Goal: Task Accomplishment & Management: Manage account settings

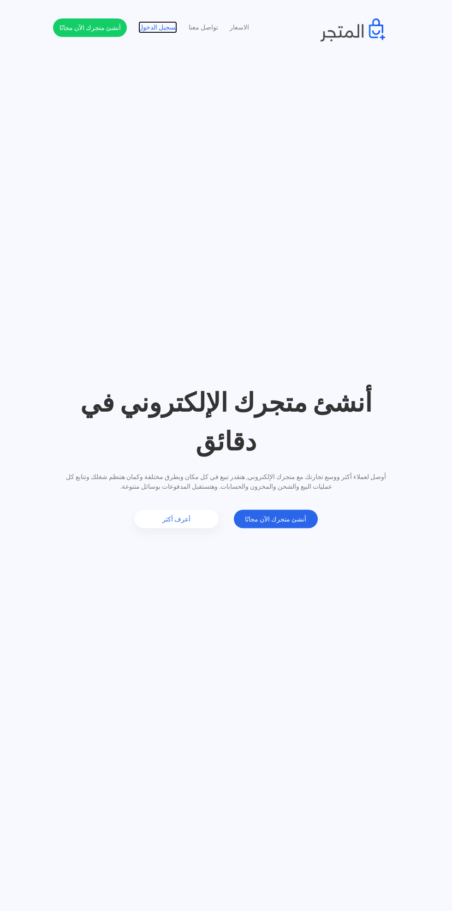
click at [172, 27] on link "تسجيل الدخول" at bounding box center [157, 28] width 39 height 10
click at [155, 31] on link "تسجيل الدخول" at bounding box center [157, 28] width 39 height 10
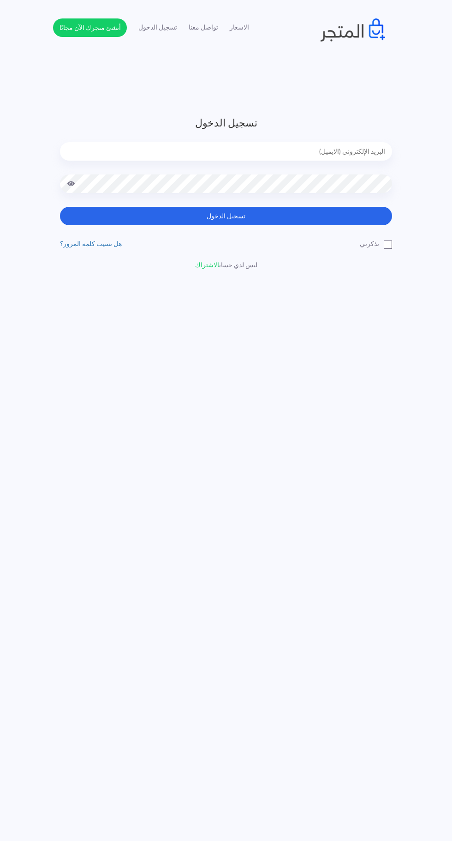
click at [283, 128] on h3 "تسجيل الدخول" at bounding box center [226, 122] width 332 height 15
click at [350, 147] on input "email" at bounding box center [226, 151] width 332 height 18
click at [361, 146] on input "email" at bounding box center [226, 151] width 332 height 18
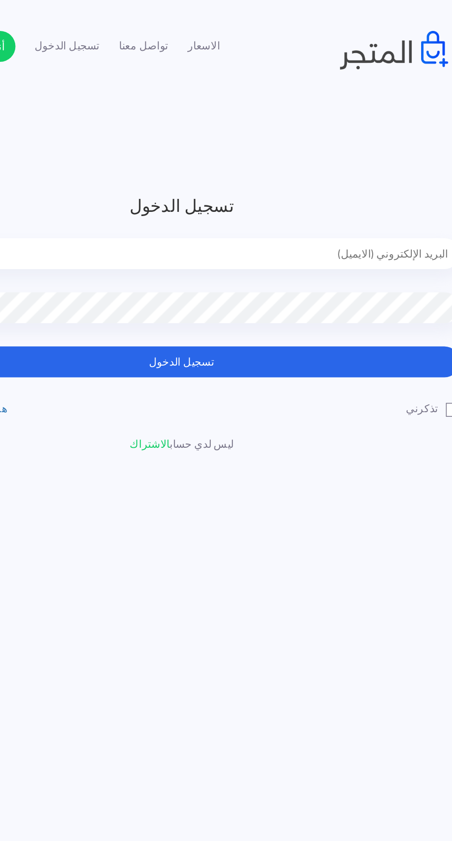
click at [347, 154] on input "email" at bounding box center [226, 151] width 332 height 18
type input "[EMAIL_ADDRESS][DOMAIN_NAME]"
click at [342, 216] on button "تسجيل الدخول" at bounding box center [226, 216] width 332 height 18
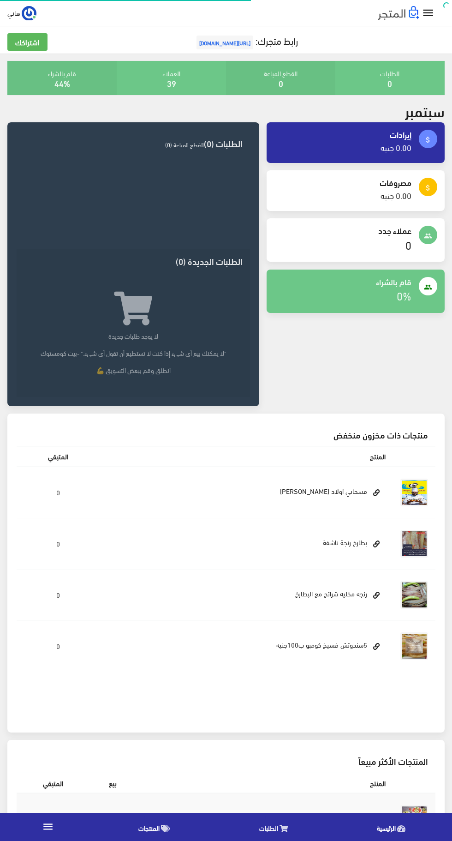
click at [433, 19] on icon "" at bounding box center [428, 12] width 13 height 13
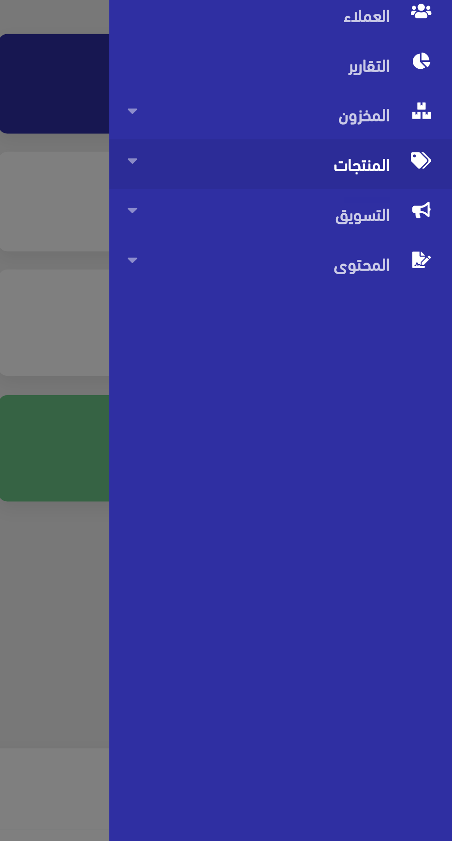
click at [417, 176] on span "المنتجات" at bounding box center [382, 175] width 126 height 20
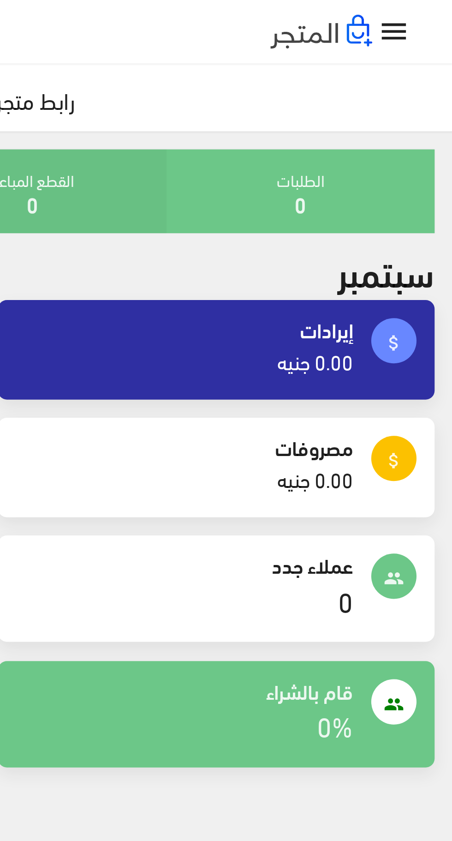
click at [426, 9] on icon "" at bounding box center [428, 12] width 13 height 13
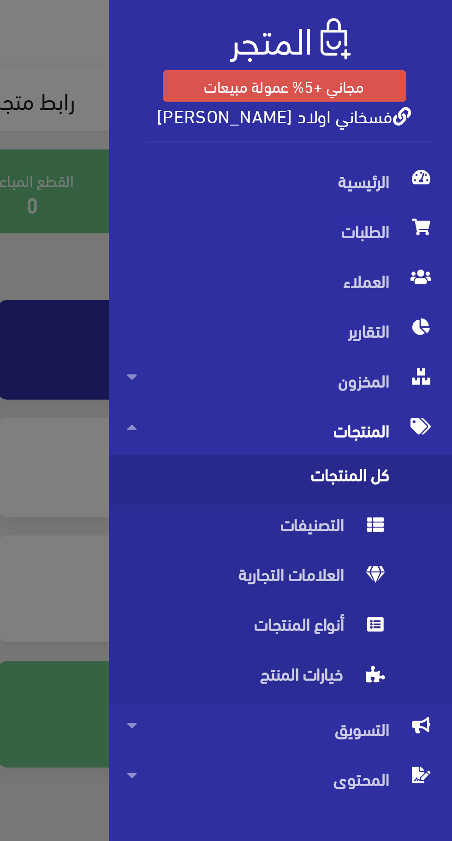
click at [402, 194] on span "كل المنتجات" at bounding box center [372, 196] width 107 height 20
